Goal: Task Accomplishment & Management: Manage account settings

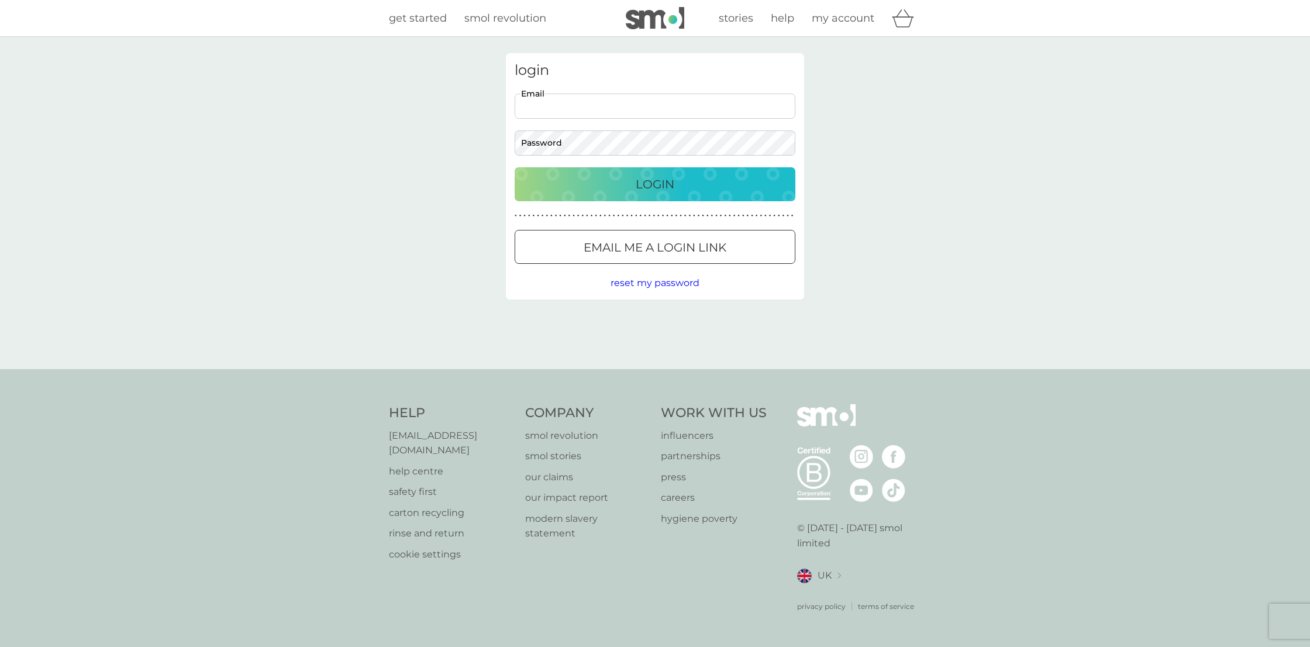
click at [544, 114] on input "Email" at bounding box center [655, 106] width 281 height 25
type input "[EMAIL_ADDRESS][DOMAIN_NAME]"
click at [515, 167] on button "Login" at bounding box center [655, 184] width 281 height 34
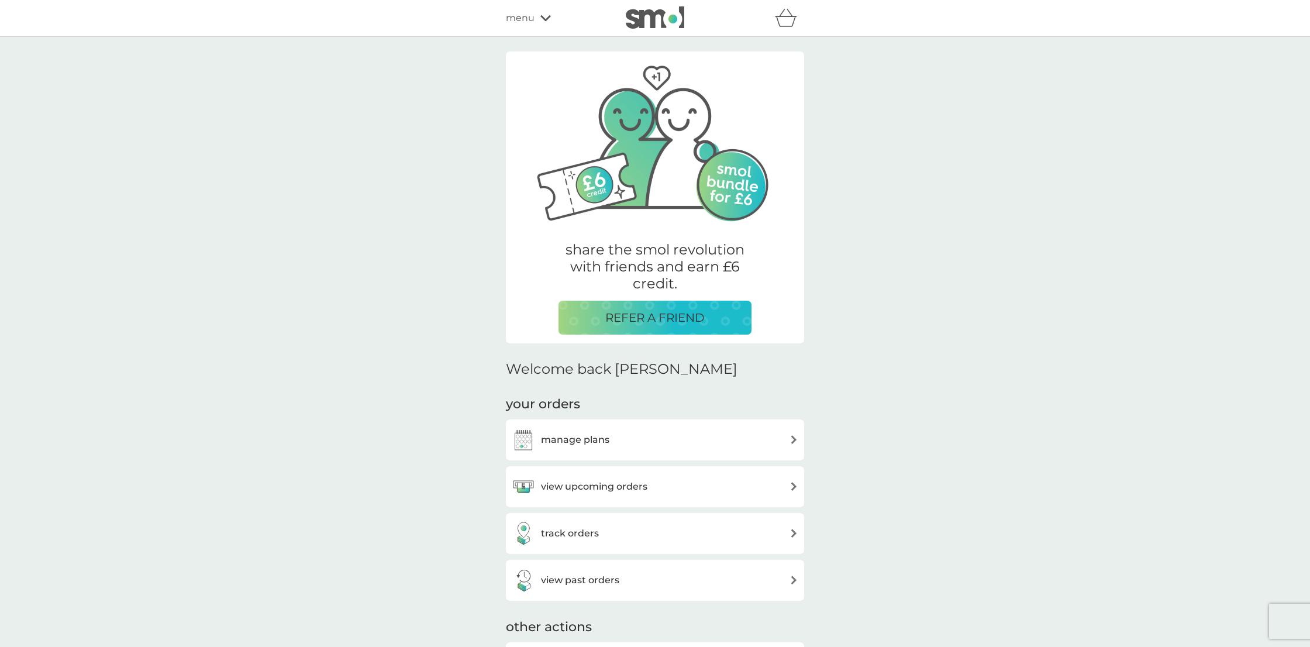
click at [558, 443] on h3 "manage plans" at bounding box center [575, 439] width 68 height 15
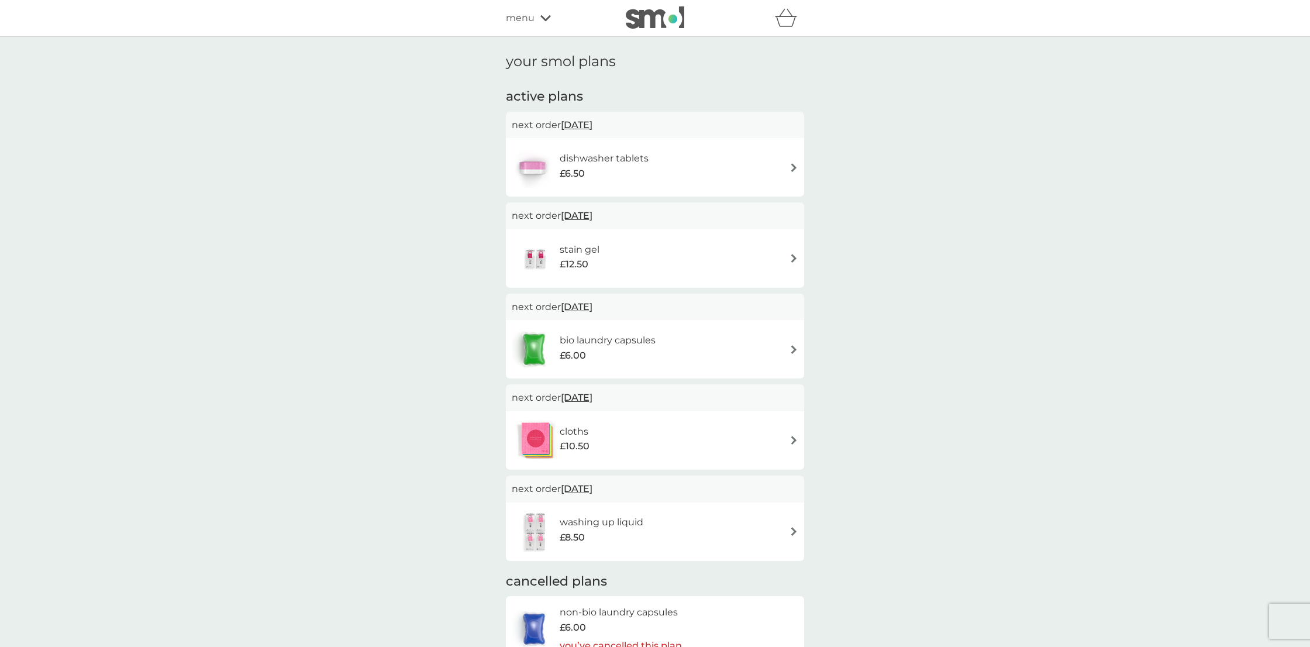
click at [692, 160] on div "dishwasher tablets £6.50" at bounding box center [655, 167] width 287 height 41
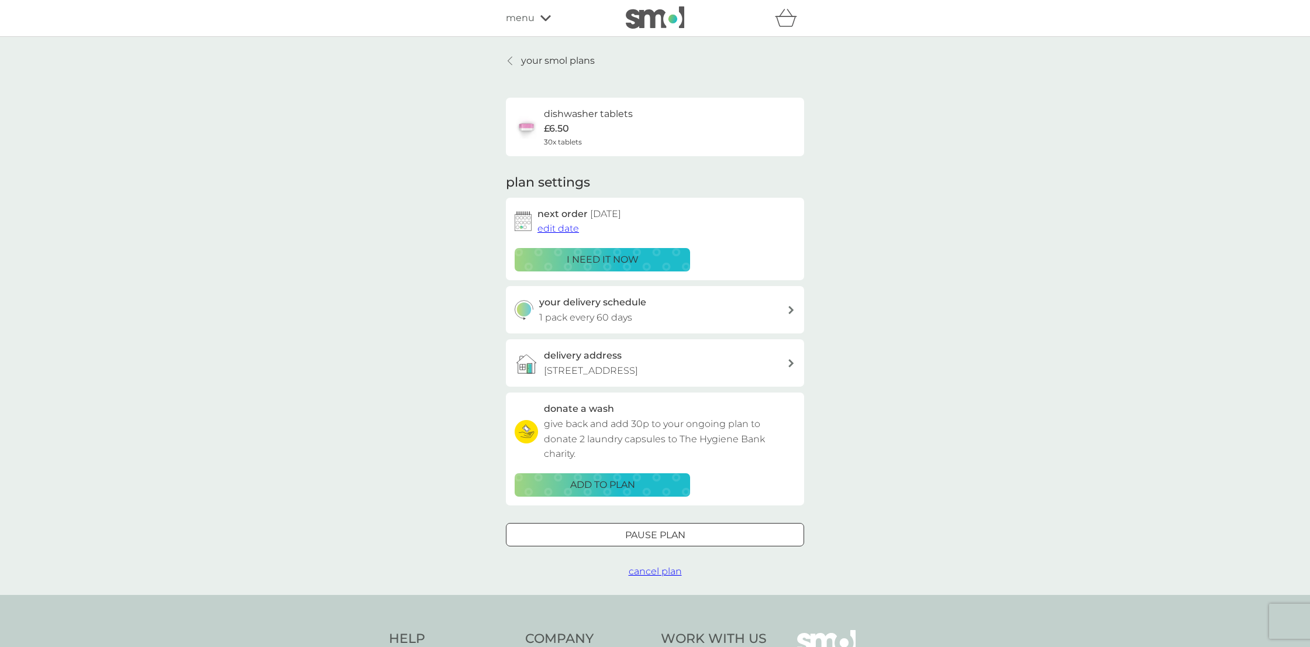
click at [624, 254] on p "i need it now" at bounding box center [603, 259] width 72 height 15
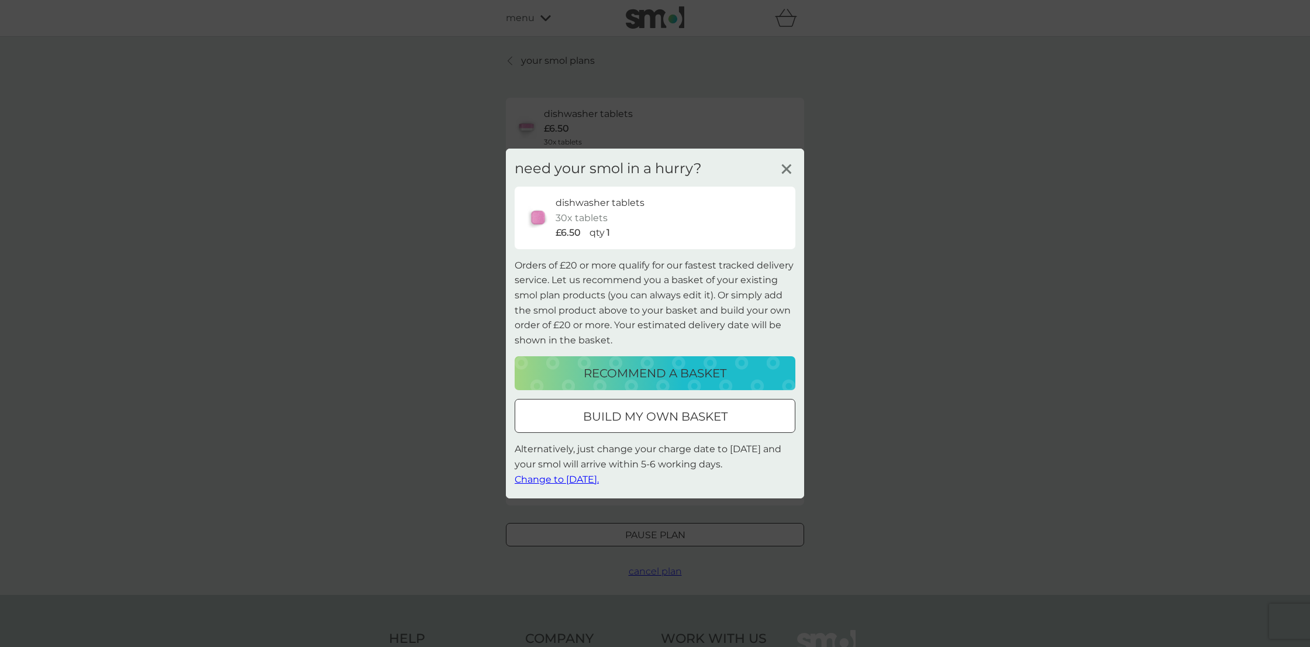
click at [565, 479] on span "Change to tomorrow." at bounding box center [557, 478] width 84 height 11
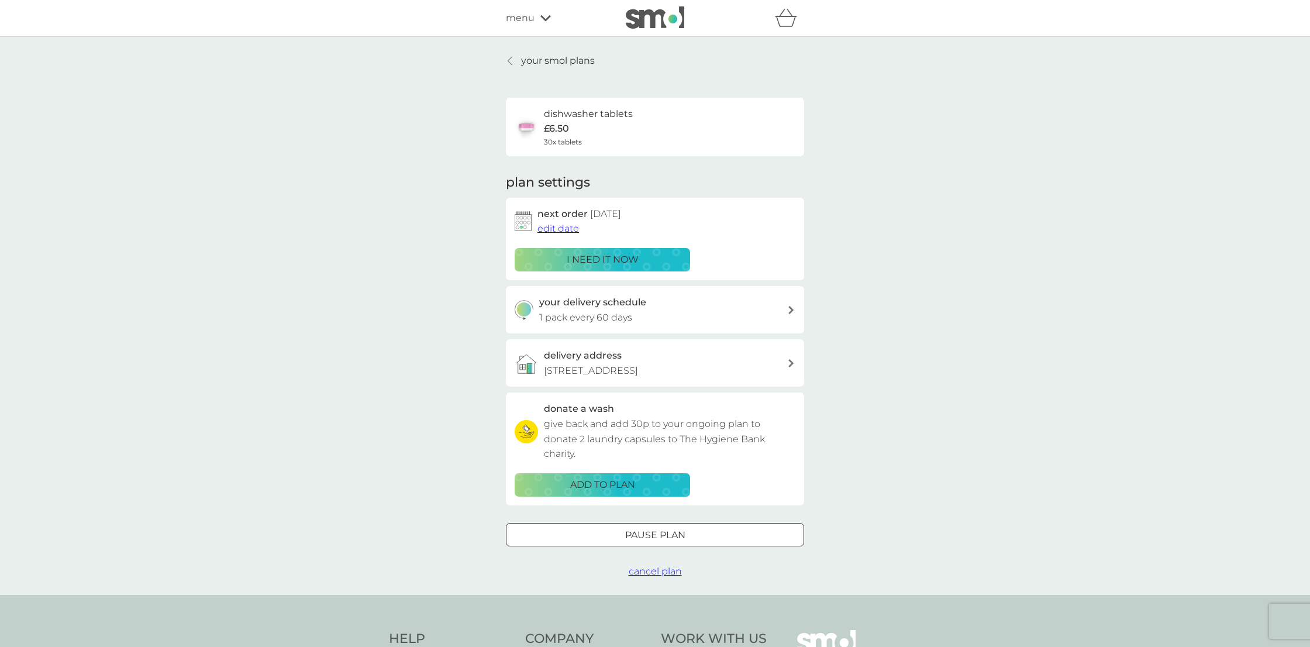
click at [549, 61] on p "your smol plans" at bounding box center [558, 60] width 74 height 15
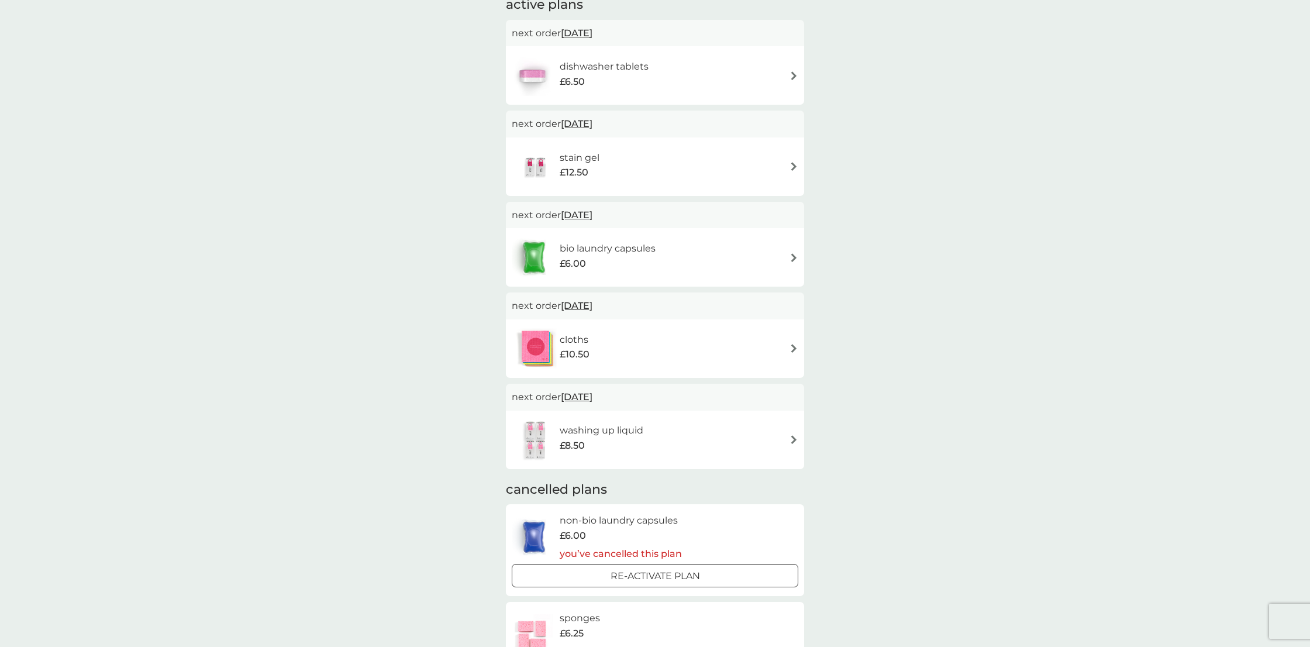
scroll to position [95, 0]
click at [736, 252] on div "bio laundry capsules £6.00" at bounding box center [655, 253] width 287 height 41
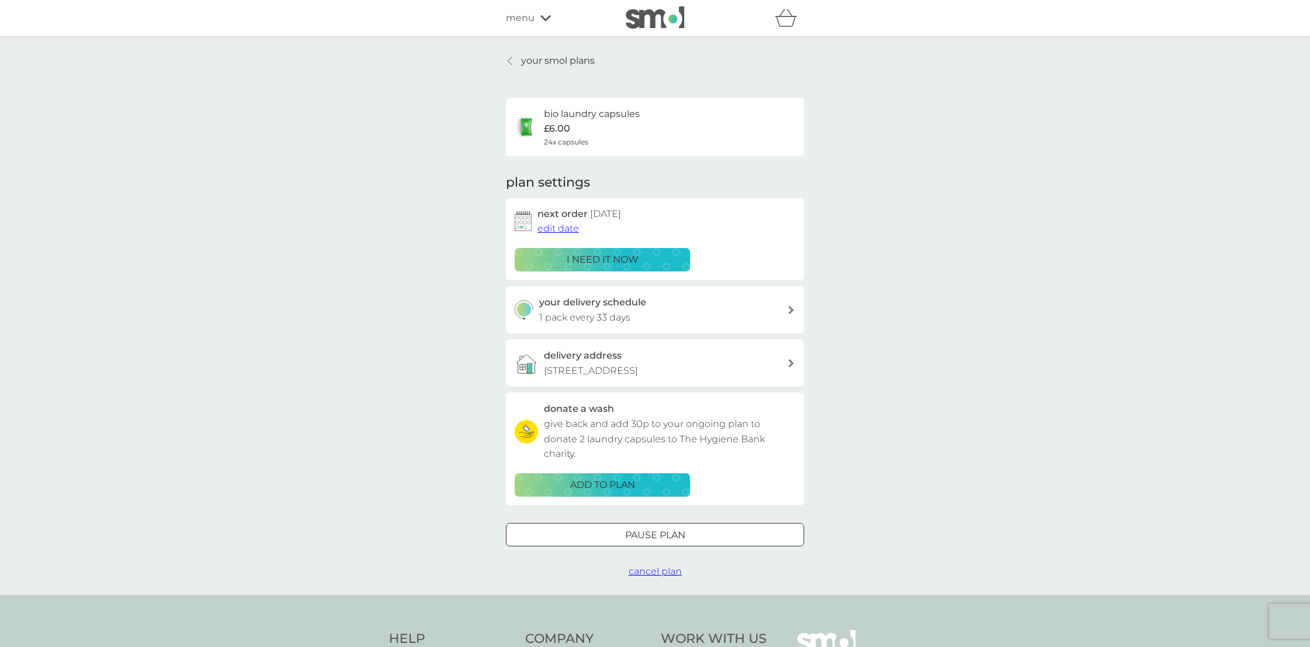
click at [607, 257] on p "i need it now" at bounding box center [603, 259] width 72 height 15
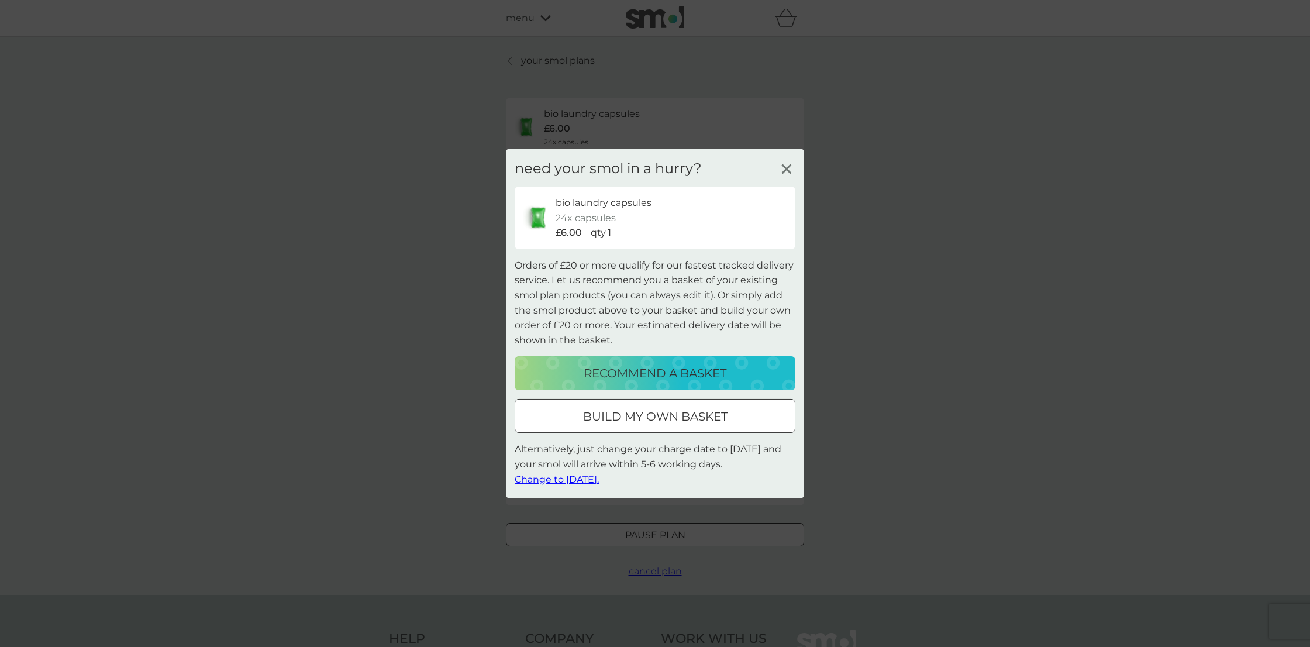
click at [574, 477] on span "Change to tomorrow." at bounding box center [557, 478] width 84 height 11
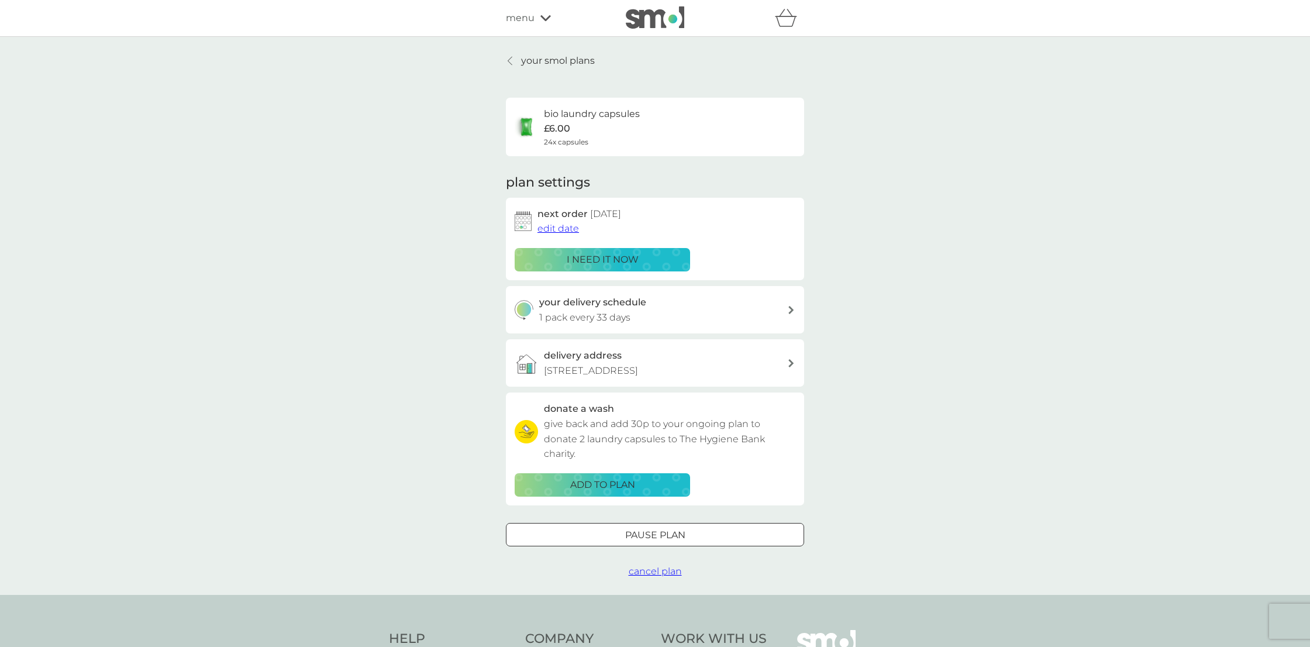
click at [526, 17] on span "menu" at bounding box center [520, 18] width 29 height 15
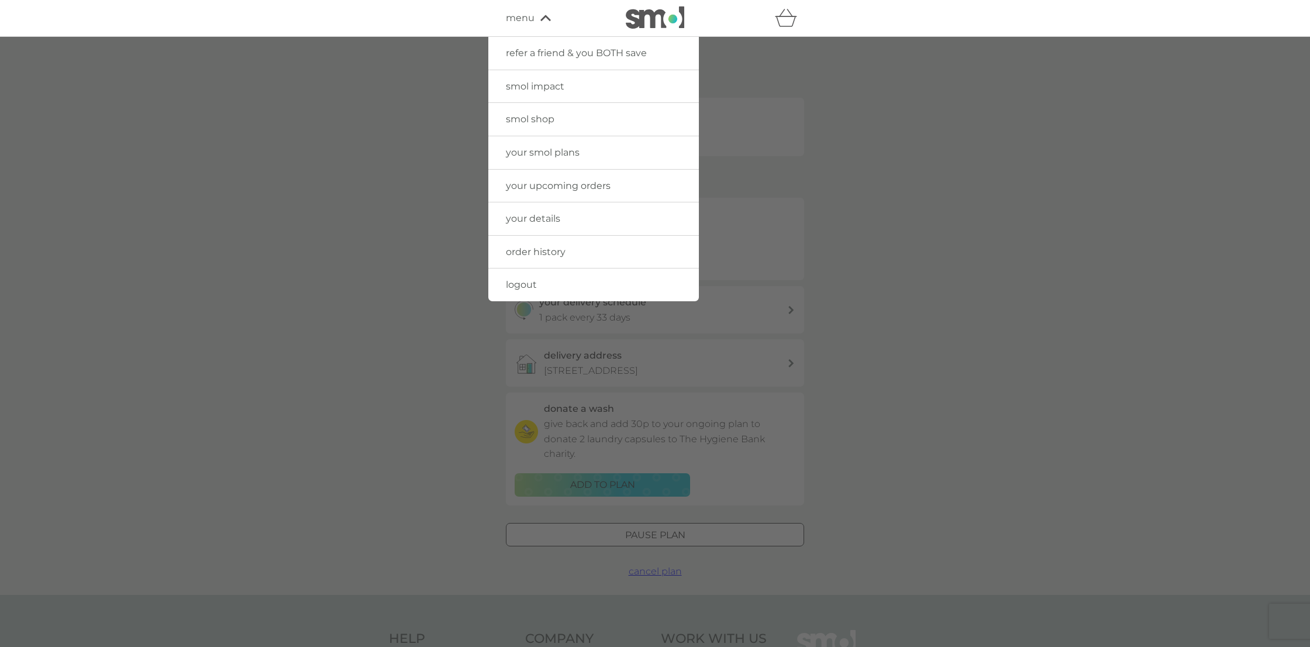
click at [511, 286] on span "logout" at bounding box center [521, 284] width 31 height 11
